Goal: Book appointment/travel/reservation

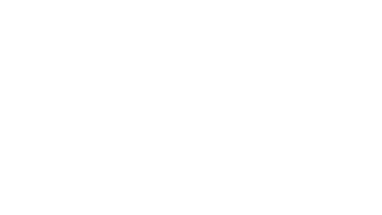
select select "**"
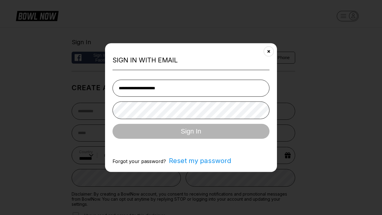
type input "**********"
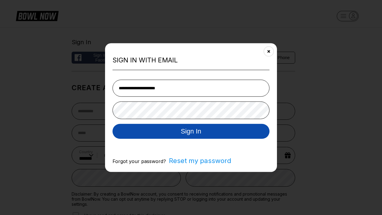
click at [191, 131] on button "Sign In" at bounding box center [190, 130] width 157 height 15
